Goal: Task Accomplishment & Management: Use online tool/utility

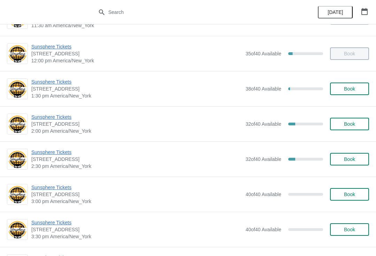
scroll to position [241, 0]
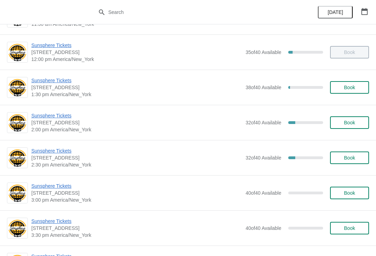
click at [67, 87] on span "[STREET_ADDRESS]" at bounding box center [136, 87] width 211 height 7
click at [70, 77] on span "Sunsphere Tickets" at bounding box center [136, 80] width 211 height 7
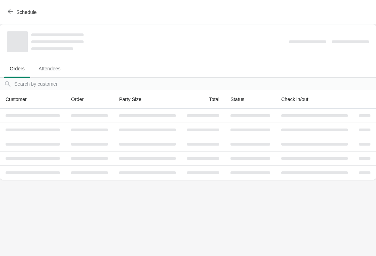
scroll to position [0, 0]
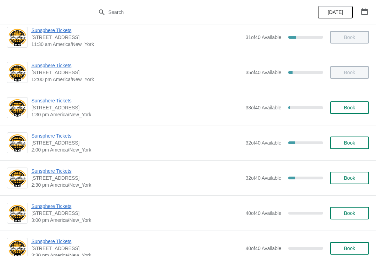
scroll to position [224, 0]
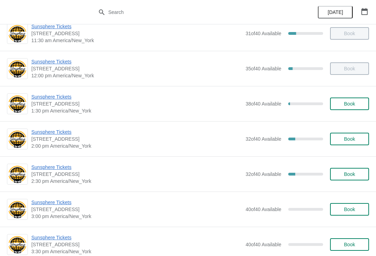
click at [63, 90] on div "Sunsphere Tickets 810 Clinch Avenue, Knoxville, TN, USA 1:30 pm America/New_Yor…" at bounding box center [188, 103] width 376 height 35
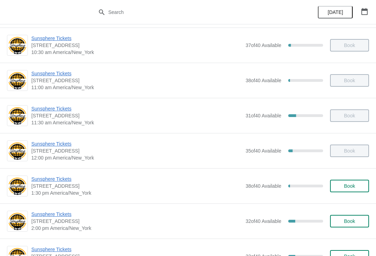
scroll to position [179, 0]
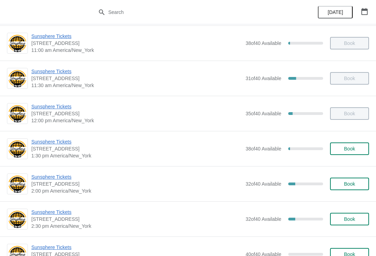
click at [60, 179] on span "Sunsphere Tickets" at bounding box center [136, 176] width 211 height 7
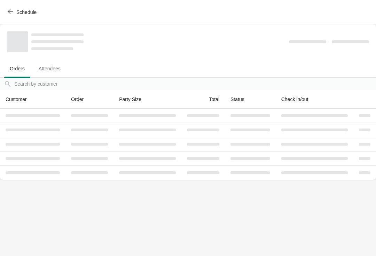
scroll to position [0, 0]
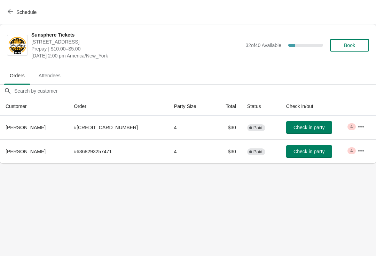
click at [307, 145] on button "Check in party" at bounding box center [309, 151] width 46 height 13
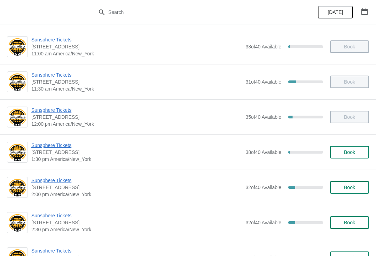
scroll to position [177, 0]
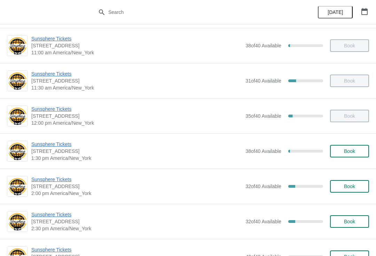
click at [57, 183] on span "Sunsphere Tickets" at bounding box center [136, 179] width 211 height 7
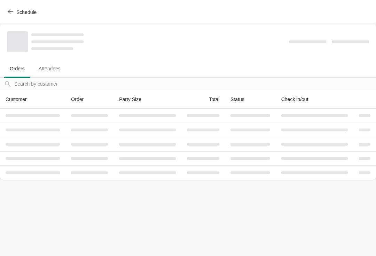
scroll to position [0, 0]
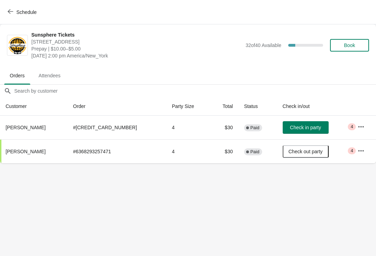
click at [304, 123] on button "Check in party" at bounding box center [306, 127] width 46 height 13
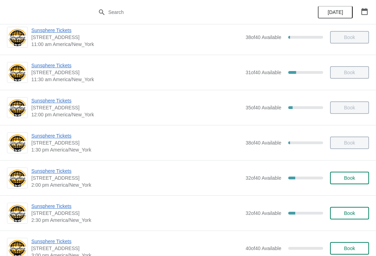
scroll to position [186, 0]
click at [63, 205] on span "Sunsphere Tickets" at bounding box center [136, 205] width 211 height 7
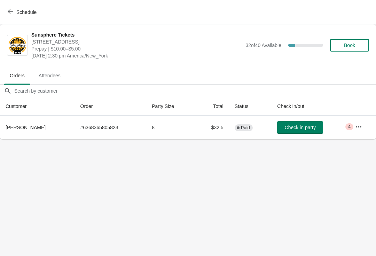
scroll to position [0, 0]
click at [306, 131] on button "Check in party" at bounding box center [300, 127] width 46 height 13
